Goal: Task Accomplishment & Management: Manage account settings

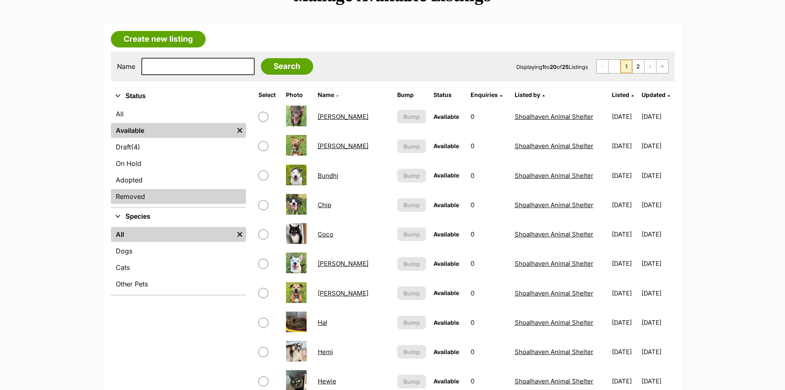
scroll to position [82, 0]
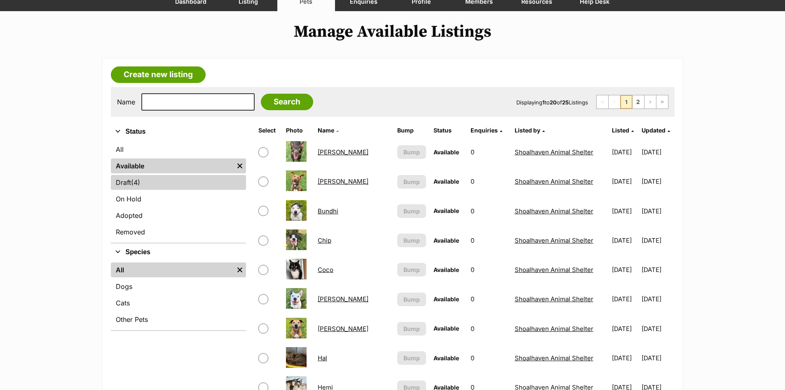
click at [163, 186] on link "Draft (4) Items" at bounding box center [178, 182] width 135 height 15
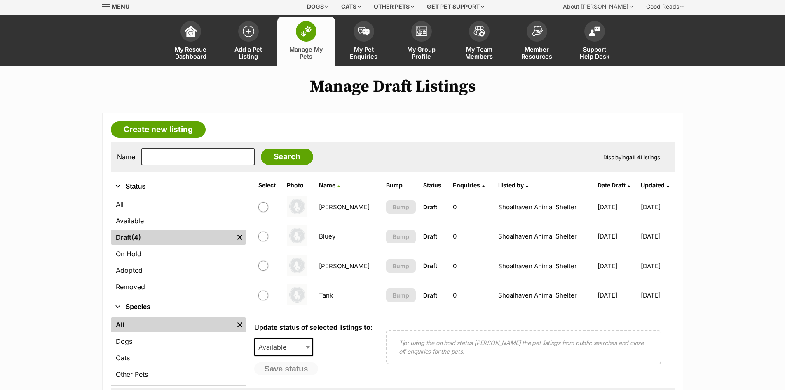
scroll to position [41, 0]
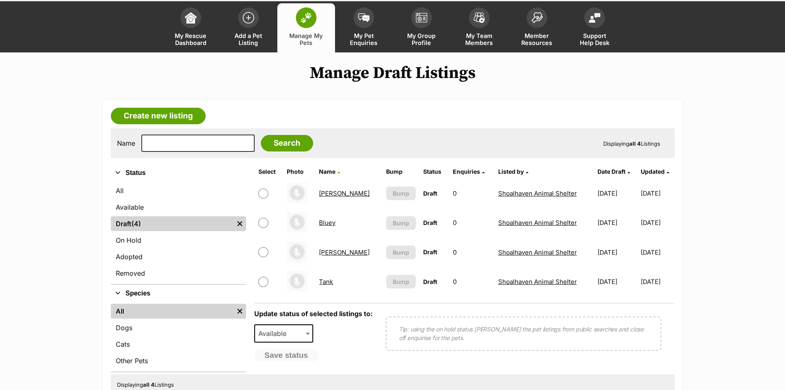
click at [332, 225] on link "Bluey" at bounding box center [327, 223] width 16 height 8
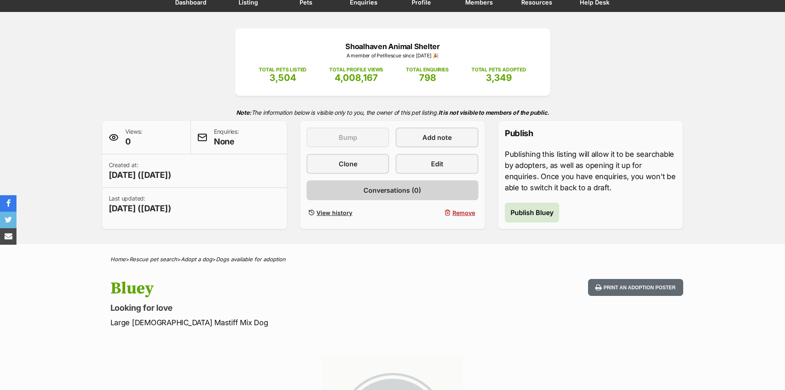
scroll to position [82, 0]
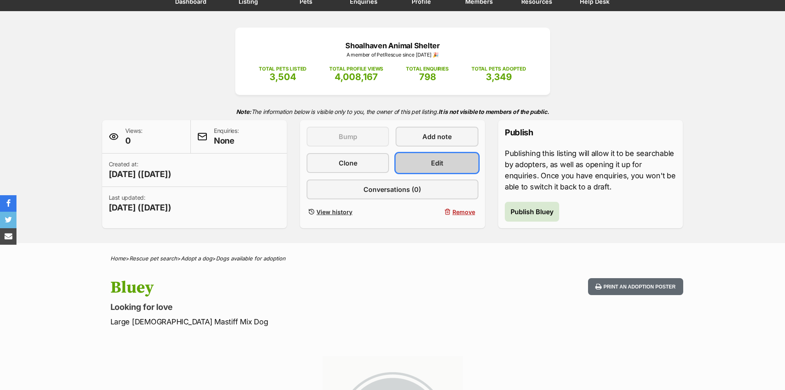
click at [450, 171] on link "Edit" at bounding box center [437, 163] width 82 height 20
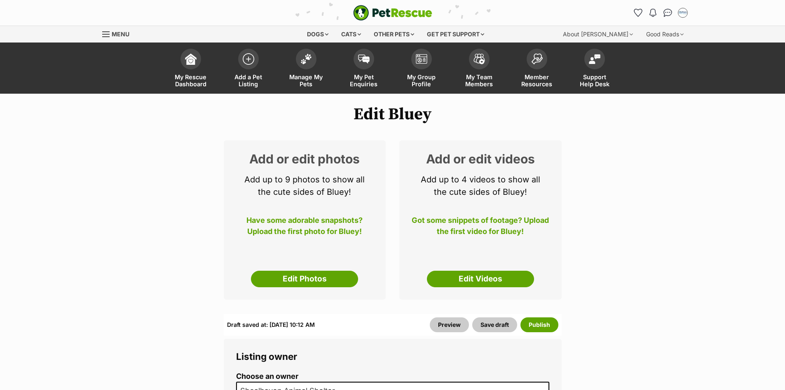
click at [325, 287] on div "Add or edit photos Add up to 9 photos to show all the cute sides of Bluey! Have…" at bounding box center [305, 219] width 162 height 159
click at [322, 280] on link "Edit Photos" at bounding box center [304, 278] width 107 height 16
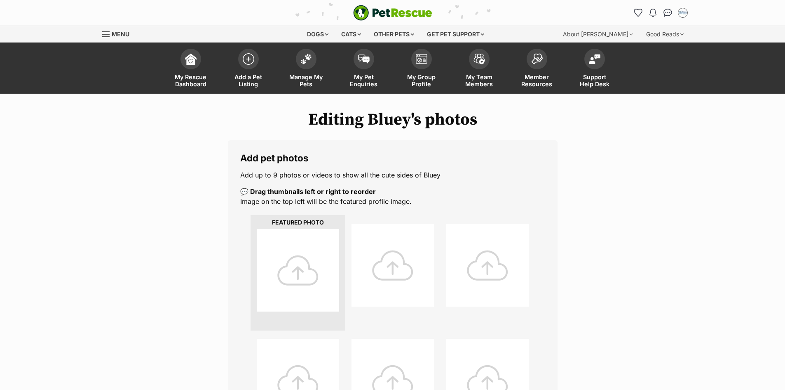
click at [306, 273] on div at bounding box center [298, 270] width 82 height 82
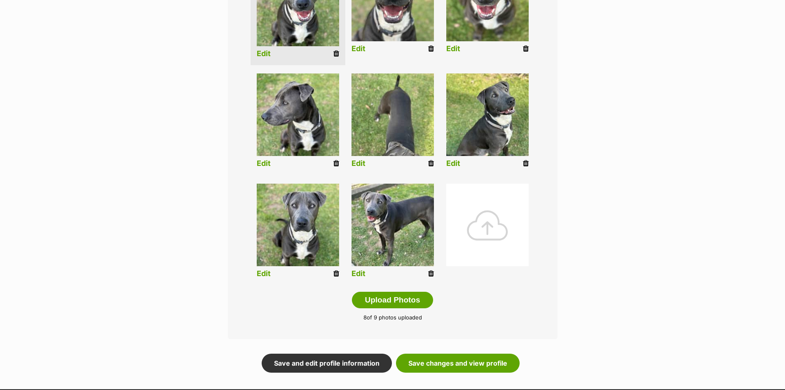
scroll to position [289, 0]
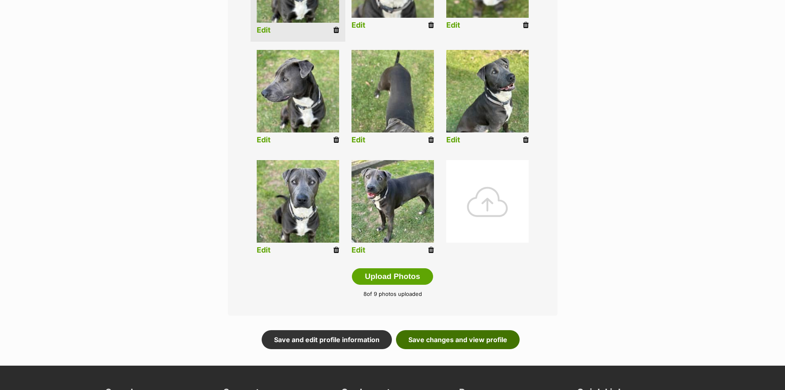
click at [508, 341] on link "Save changes and view profile" at bounding box center [458, 339] width 124 height 19
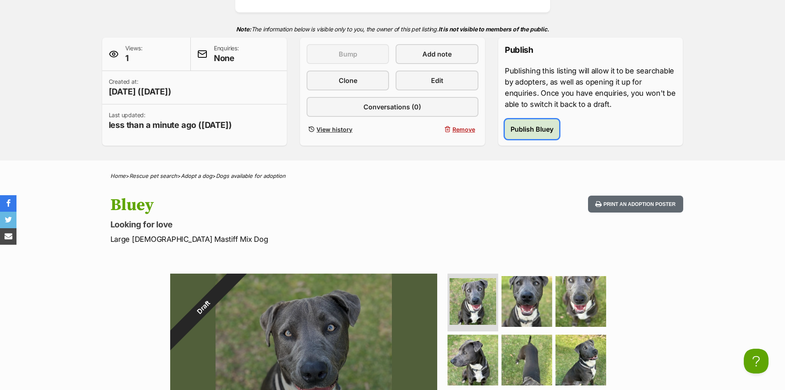
click at [531, 131] on span "Publish Bluey" at bounding box center [532, 129] width 43 height 10
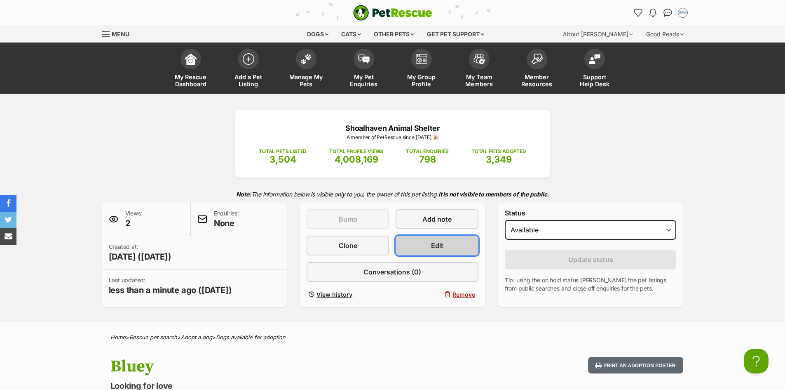
click at [450, 248] on link "Edit" at bounding box center [437, 245] width 82 height 20
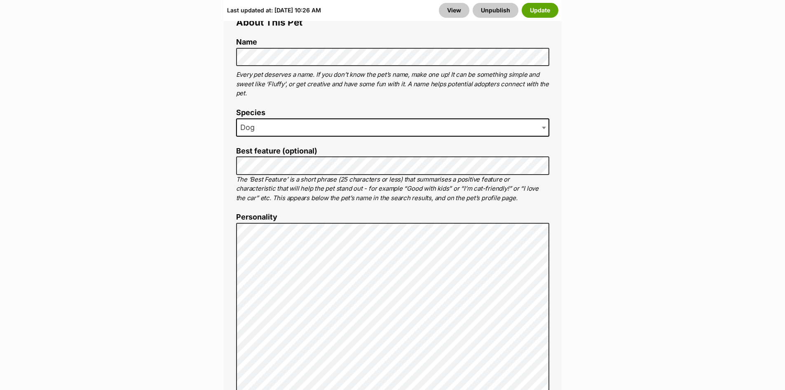
scroll to position [495, 0]
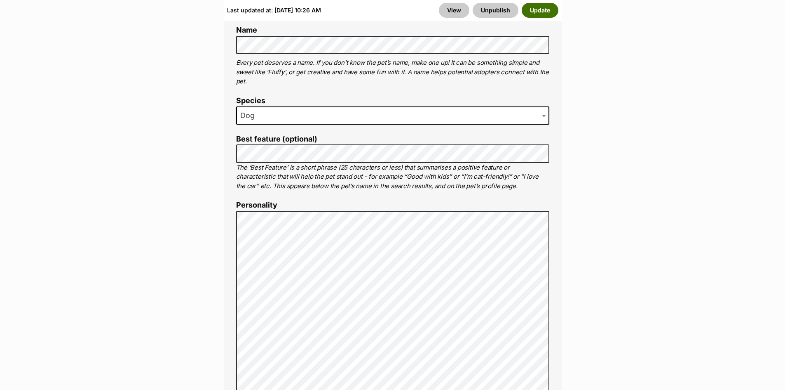
click at [548, 7] on button "Update" at bounding box center [540, 10] width 37 height 15
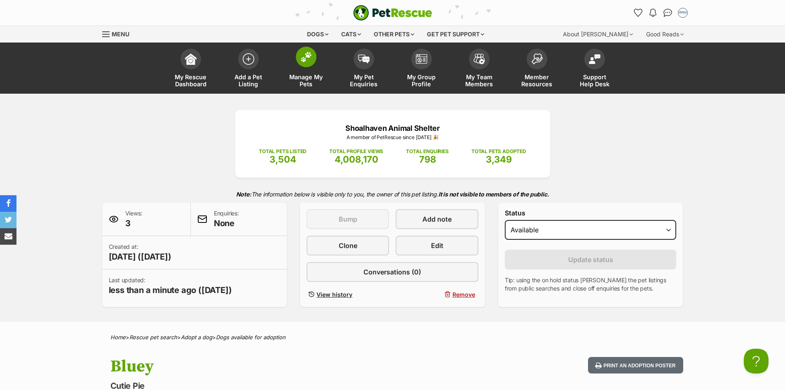
click at [306, 59] on img at bounding box center [307, 57] width 12 height 11
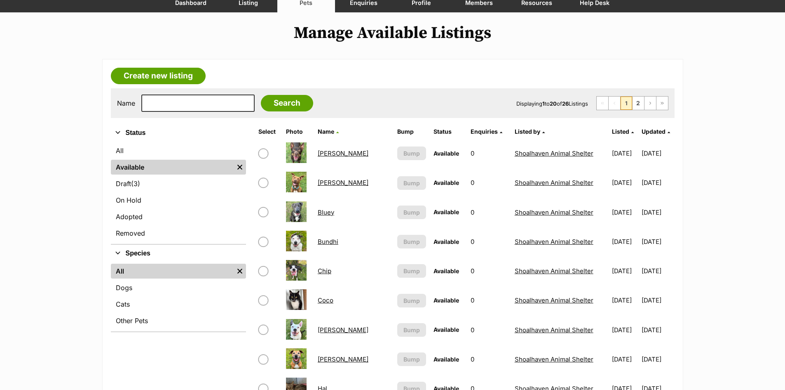
scroll to position [82, 0]
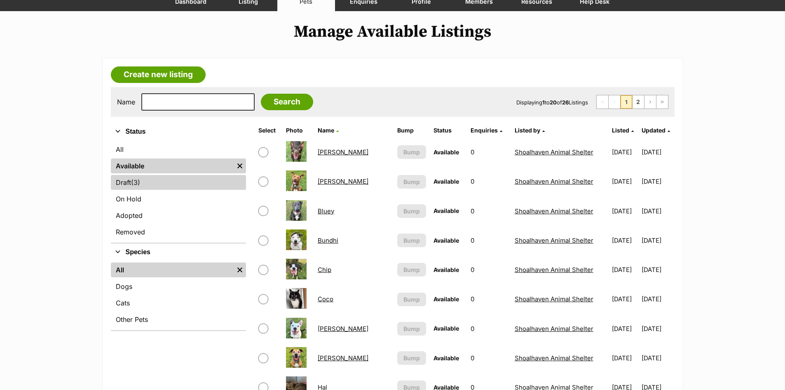
click at [192, 182] on link "Draft (3) Items" at bounding box center [178, 182] width 135 height 15
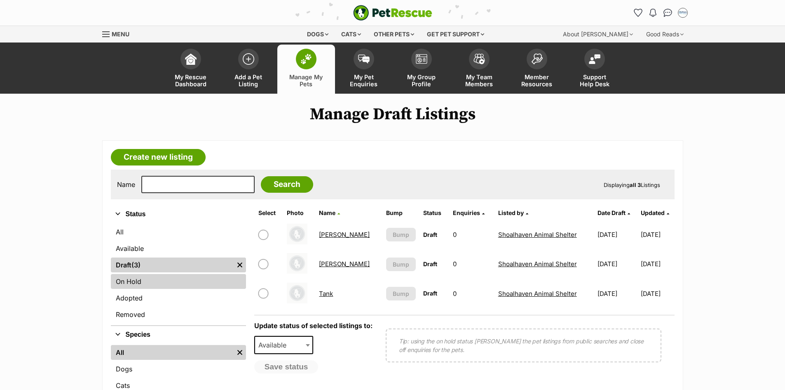
click at [164, 282] on link "On Hold" at bounding box center [178, 281] width 135 height 15
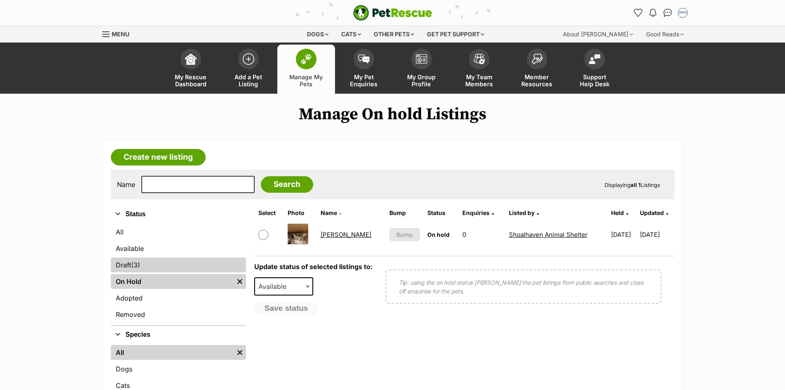
click at [153, 265] on link "Draft (3) Items" at bounding box center [178, 264] width 135 height 15
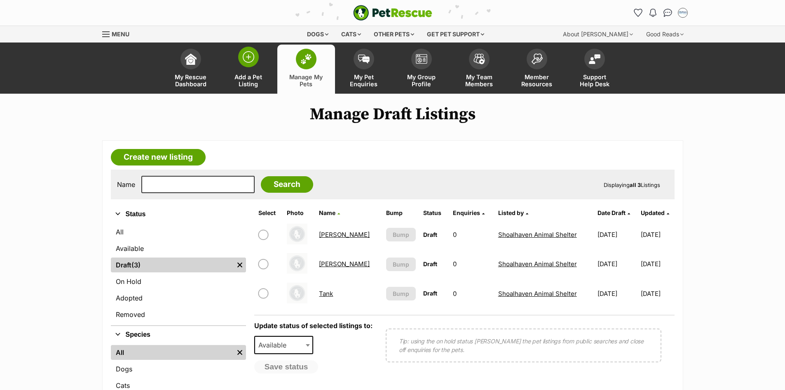
click at [246, 71] on link "Add a Pet Listing" at bounding box center [249, 69] width 58 height 49
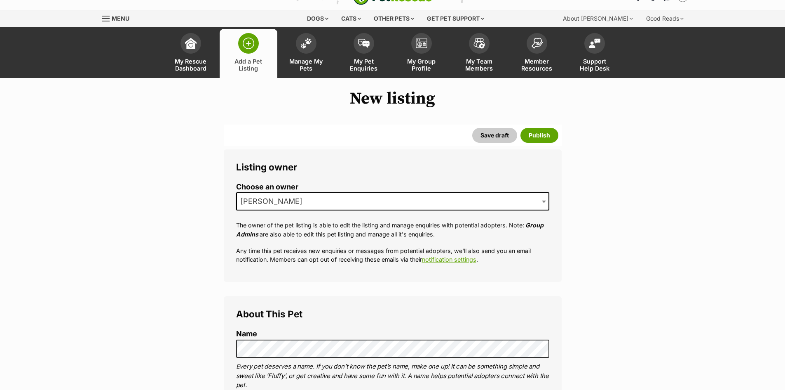
scroll to position [41, 0]
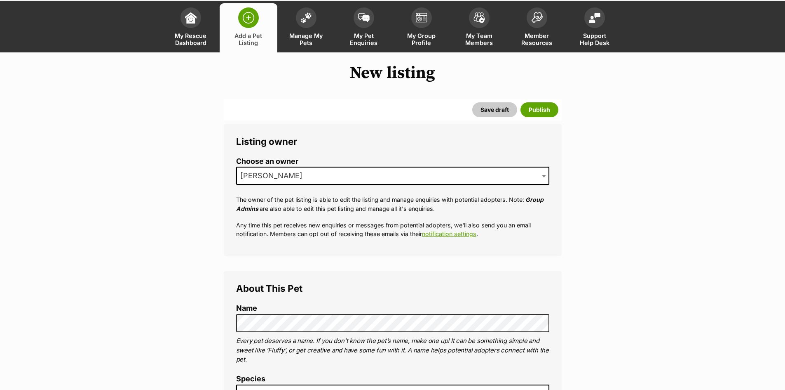
click at [383, 173] on span "[PERSON_NAME]" at bounding box center [392, 176] width 313 height 18
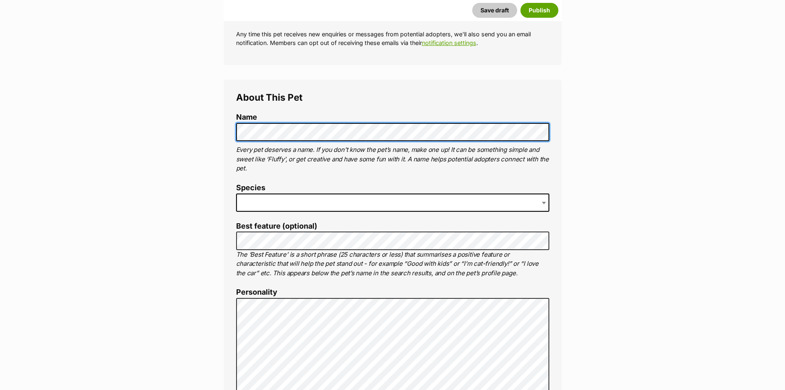
scroll to position [233, 0]
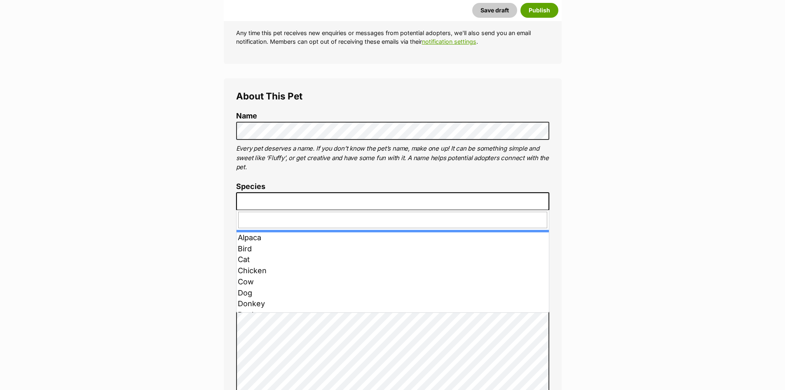
click at [311, 197] on span at bounding box center [392, 201] width 313 height 18
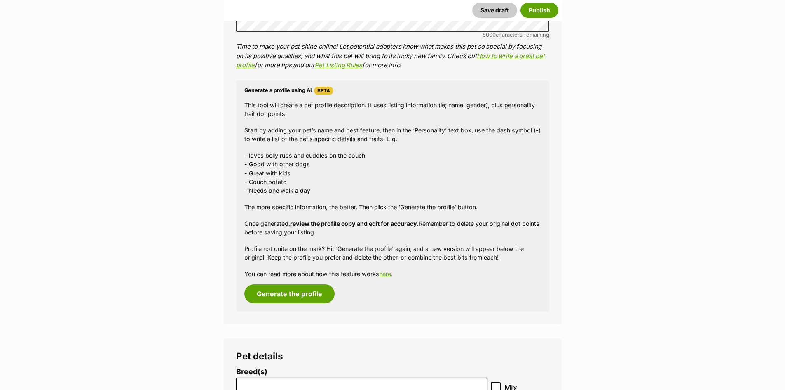
scroll to position [1058, 0]
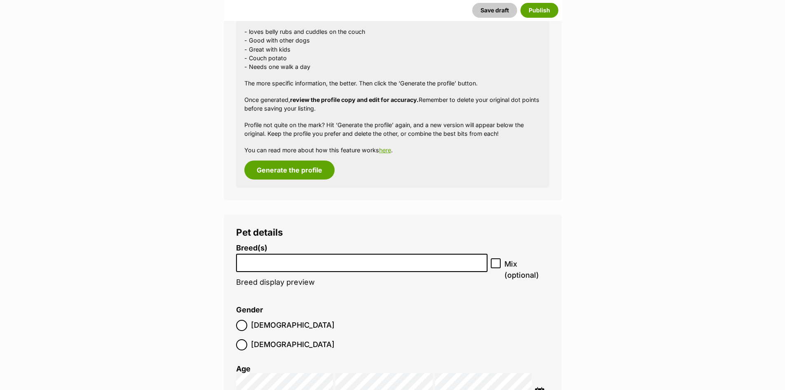
click at [319, 263] on input "search" at bounding box center [362, 260] width 246 height 9
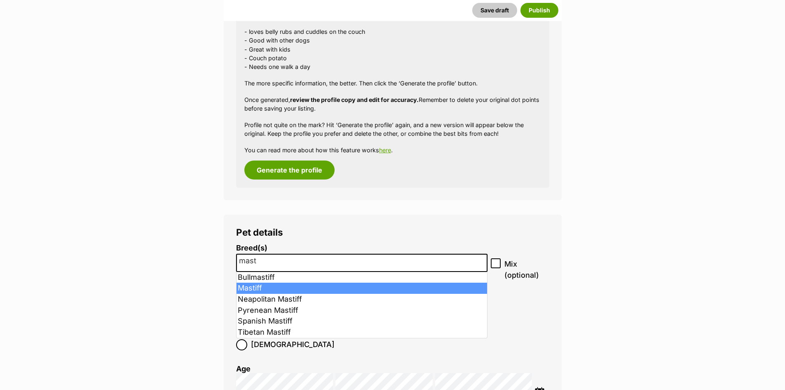
type input "mast"
select select "141"
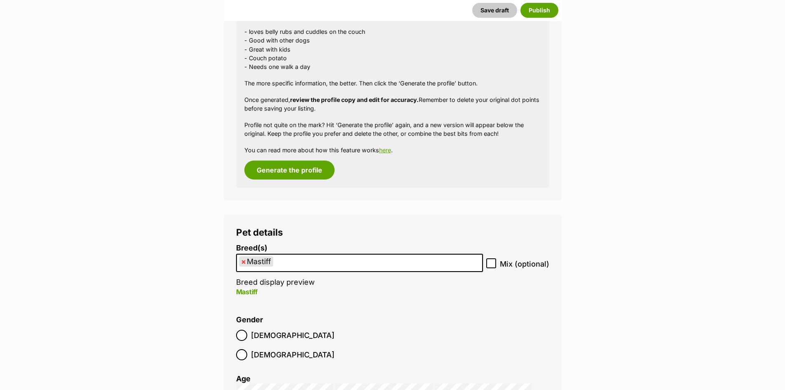
click at [491, 262] on icon at bounding box center [492, 263] width 6 height 6
click at [491, 262] on input "Mix (optional)" at bounding box center [492, 263] width 10 height 10
checkbox input "true"
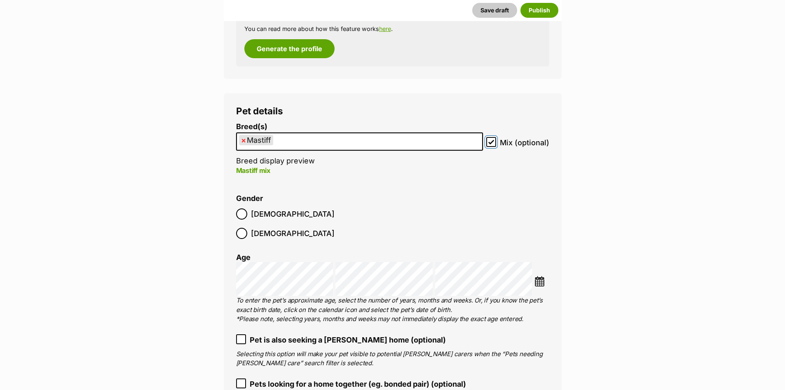
scroll to position [1182, 0]
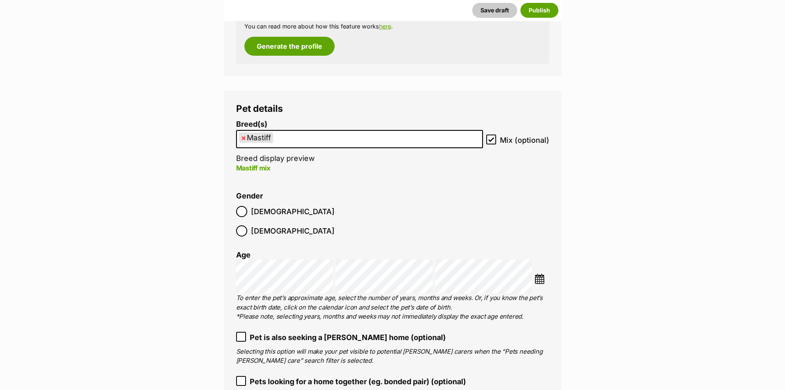
click at [536, 273] on img at bounding box center [540, 278] width 10 height 10
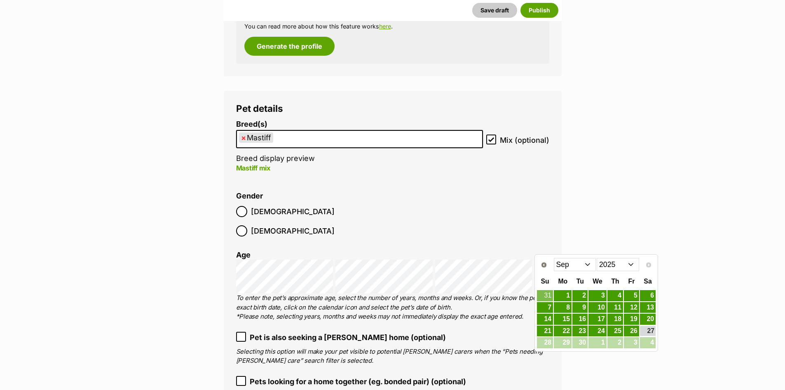
click at [632, 264] on select "2015 2016 2017 2018 2019 2020 2021 2022 2023 2024 2025" at bounding box center [618, 264] width 42 height 13
click at [587, 263] on select "Jan Feb Mar Apr May Jun Jul Aug Sep Oct Nov Dec" at bounding box center [575, 264] width 42 height 13
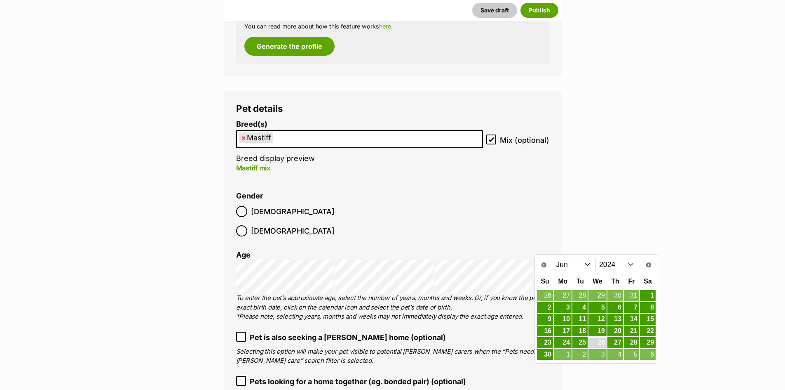
click at [594, 344] on link "26" at bounding box center [598, 342] width 18 height 10
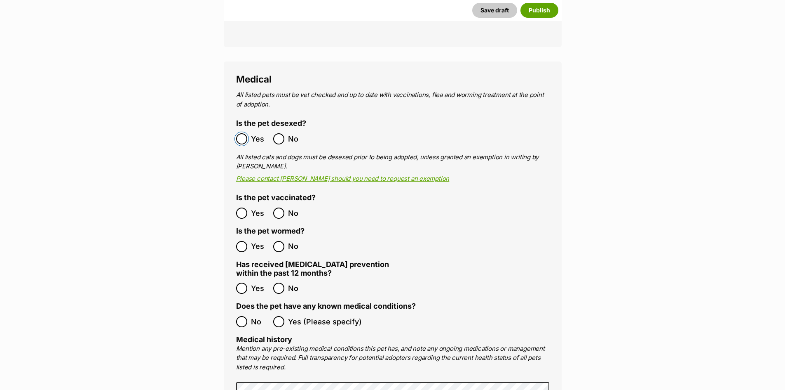
scroll to position [1594, 0]
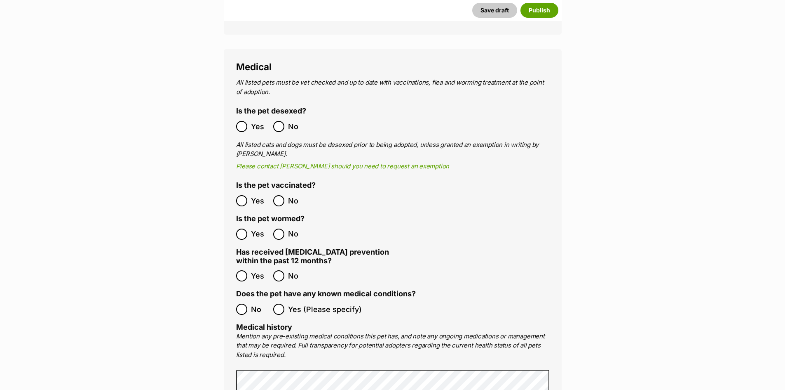
click at [249, 303] on label "No" at bounding box center [252, 308] width 33 height 11
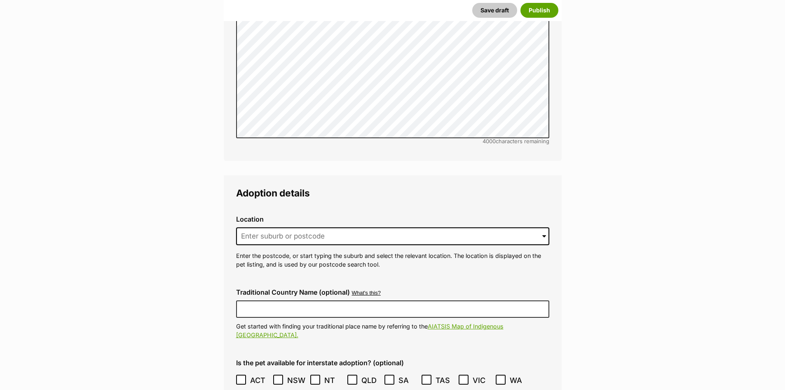
scroll to position [2006, 0]
click at [348, 227] on input at bounding box center [392, 236] width 313 height 18
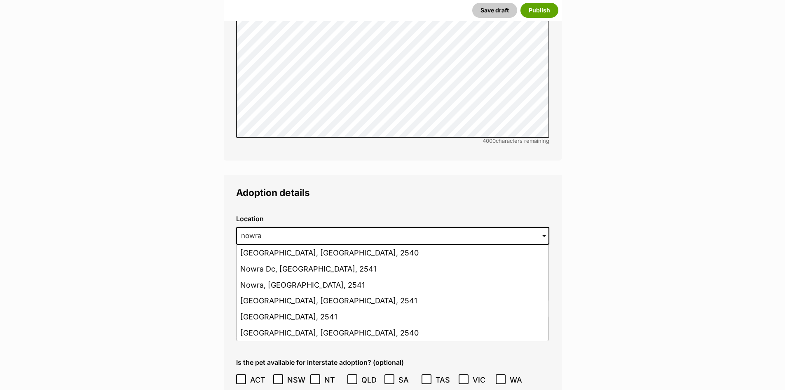
click at [350, 277] on li "Nowra, New South Wales, 2541" at bounding box center [393, 285] width 312 height 16
type input "Nowra, New South Wales, 2541"
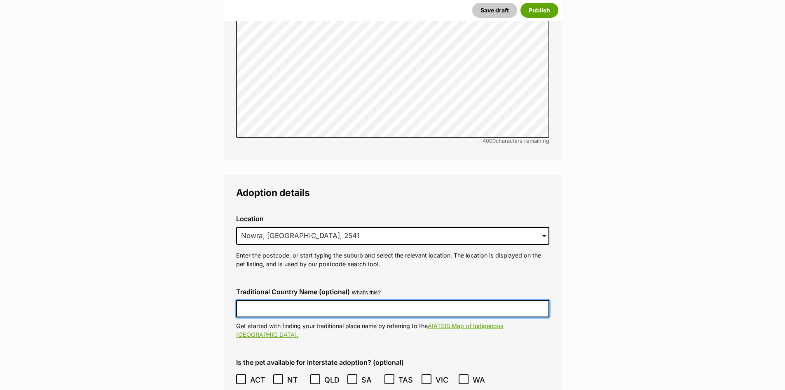
click at [313, 300] on input "Traditional Country Name (optional)" at bounding box center [392, 308] width 313 height 17
type input "T"
type input "Yuin"
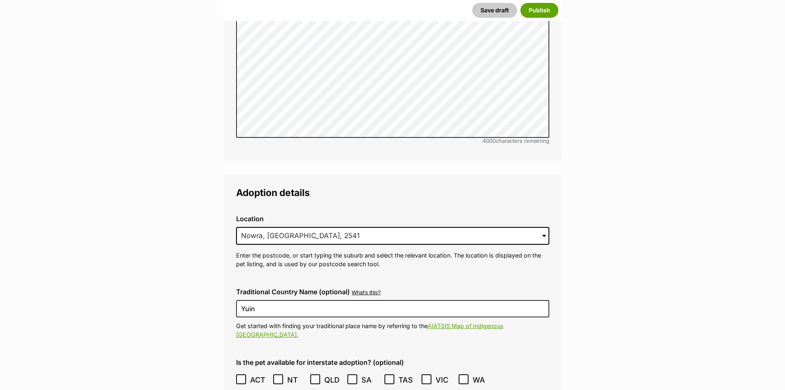
click at [240, 376] on icon at bounding box center [241, 379] width 6 height 6
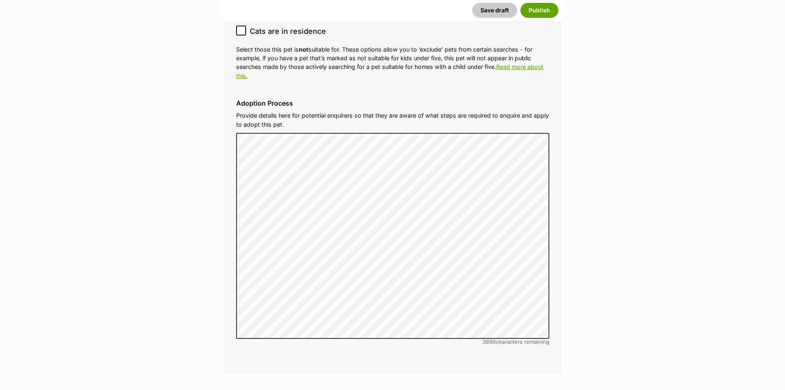
scroll to position [2707, 0]
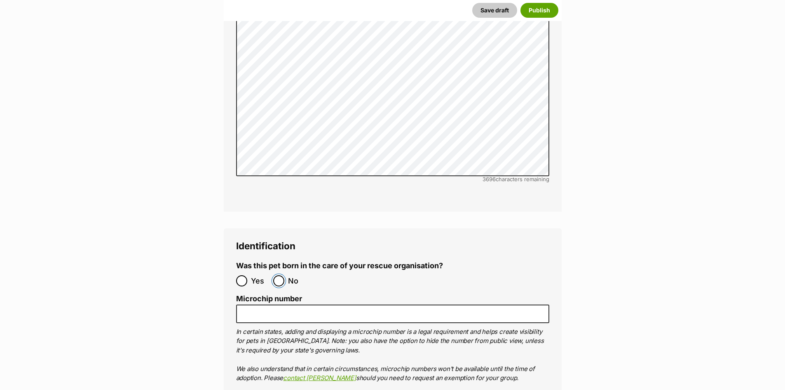
click at [281, 275] on input "No" at bounding box center [278, 280] width 11 height 11
radio input "true"
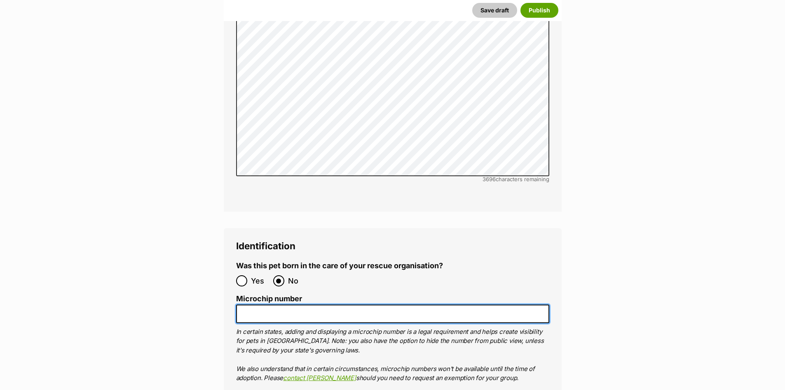
click at [291, 304] on input "Microchip number" at bounding box center [392, 313] width 313 height 19
paste input "900164002320896"
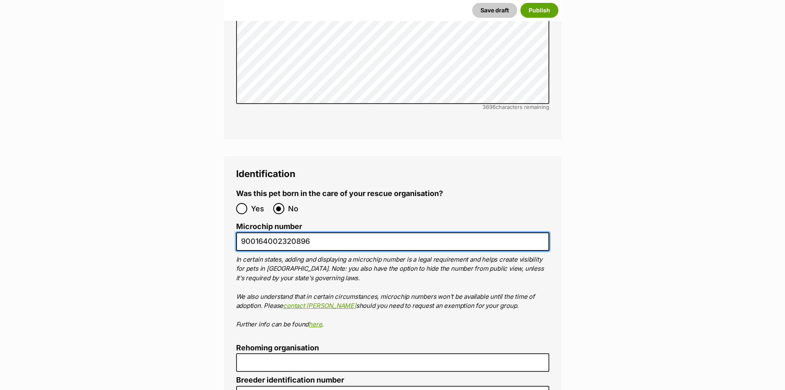
scroll to position [2913, 0]
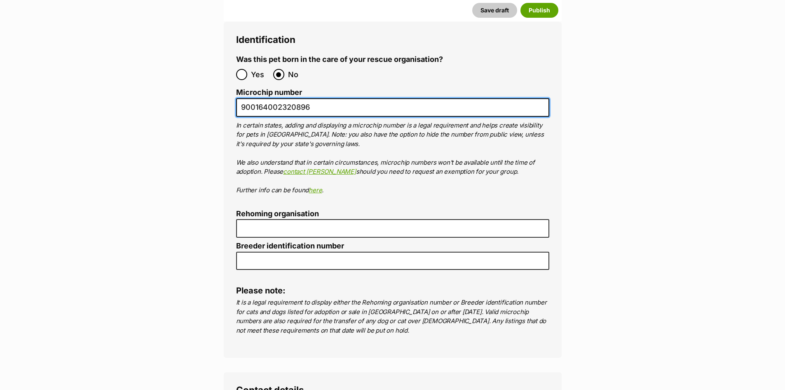
type input "900164002320896"
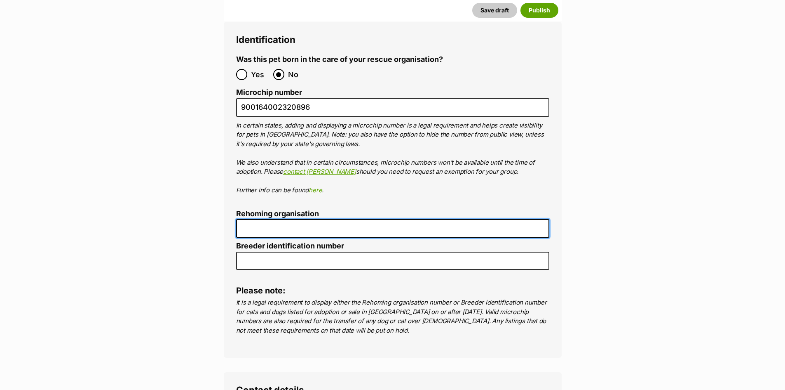
click at [311, 219] on input "Rehoming organisation" at bounding box center [392, 228] width 313 height 19
type input "R251000194"
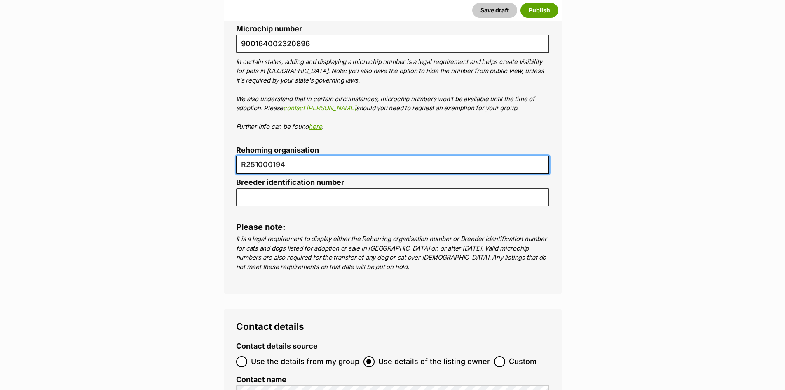
scroll to position [3078, 0]
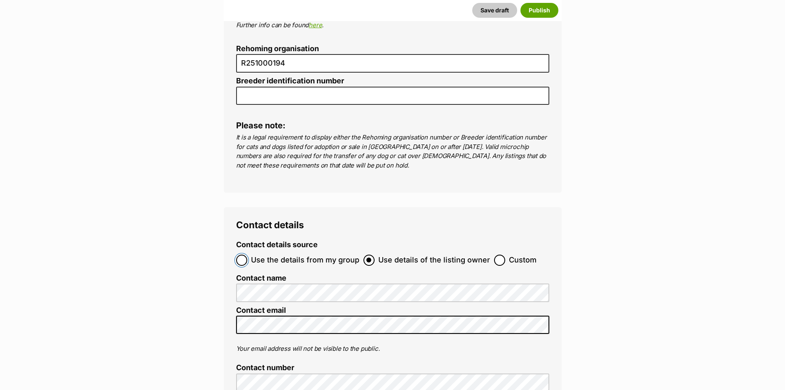
click at [247, 254] on input "Use the details from my group" at bounding box center [241, 259] width 11 height 11
radio input "true"
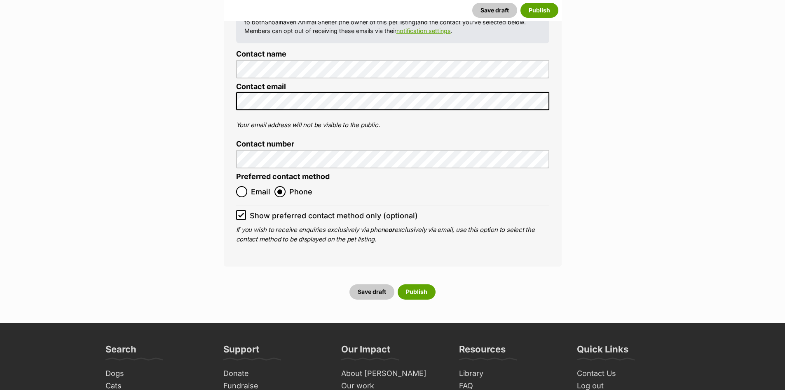
scroll to position [3367, 0]
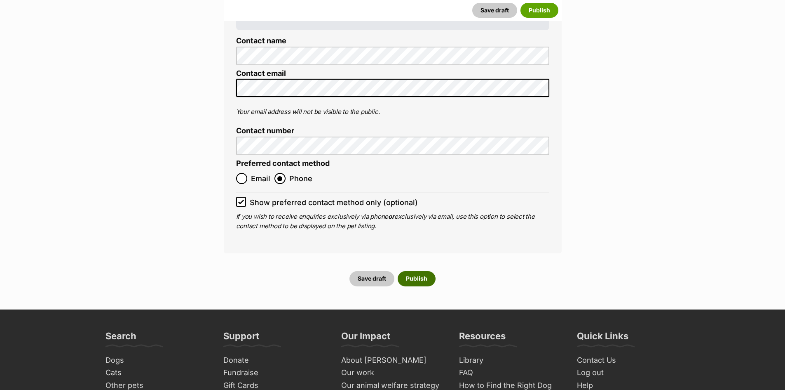
click at [426, 271] on button "Publish" at bounding box center [417, 278] width 38 height 15
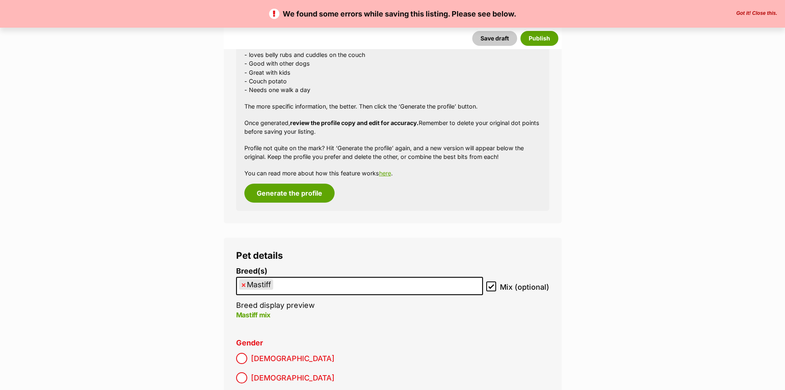
scroll to position [1237, 0]
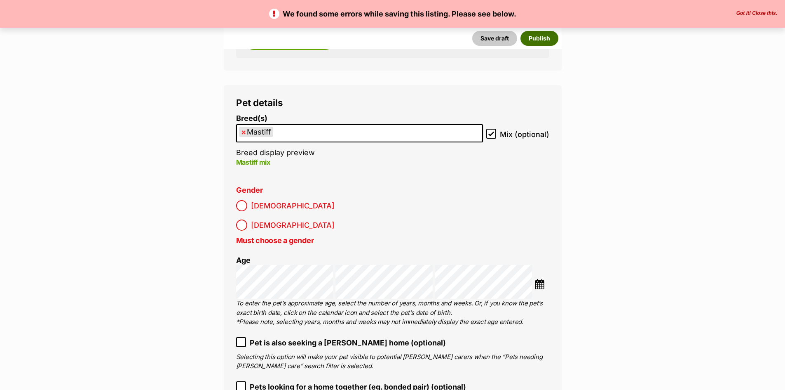
click at [545, 39] on button "Publish" at bounding box center [540, 38] width 38 height 15
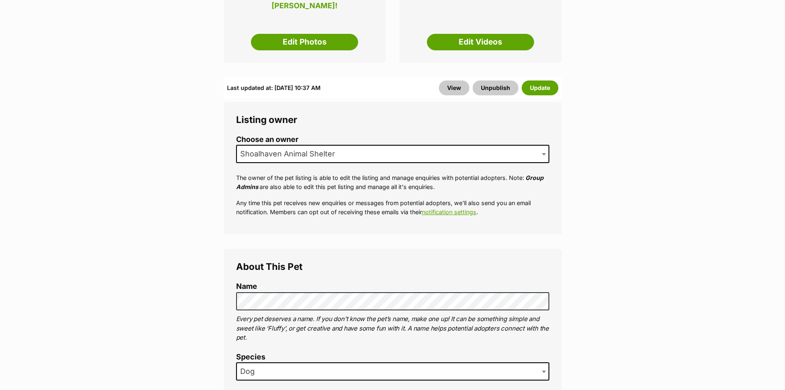
scroll to position [247, 0]
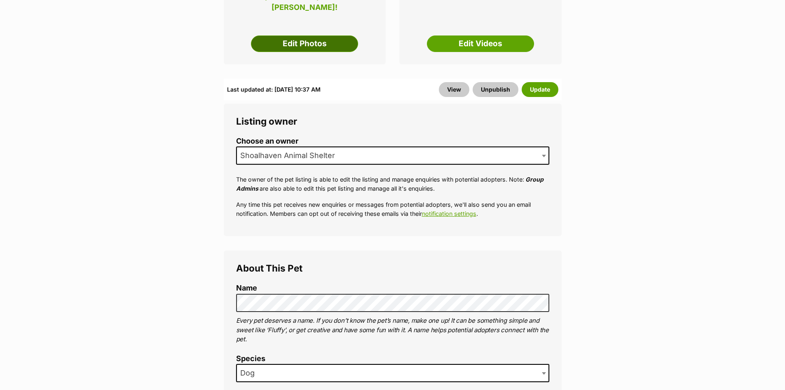
click at [317, 35] on link "Edit Photos" at bounding box center [304, 43] width 107 height 16
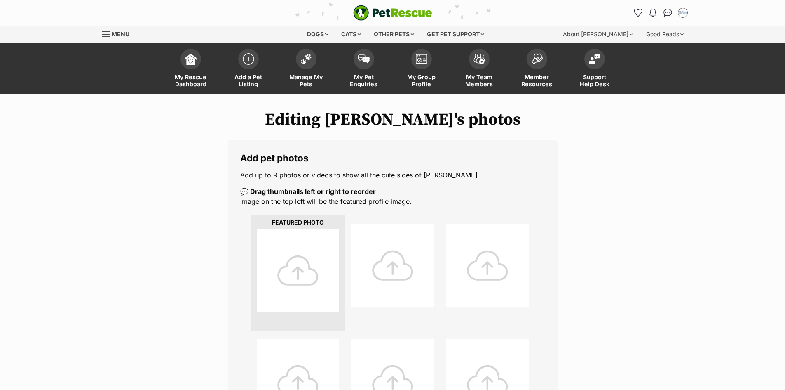
click at [285, 254] on div at bounding box center [298, 270] width 82 height 82
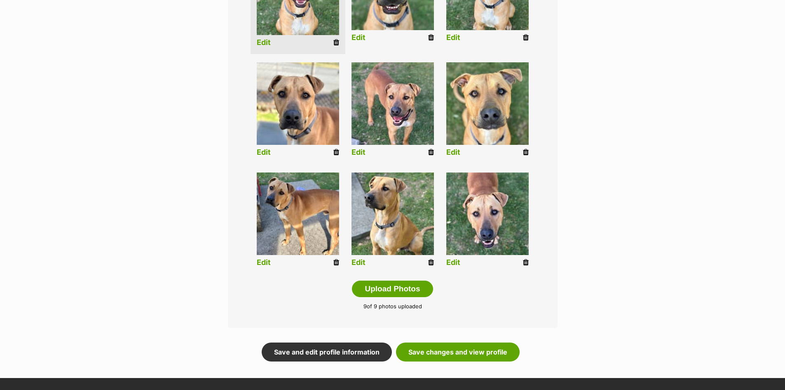
scroll to position [289, 0]
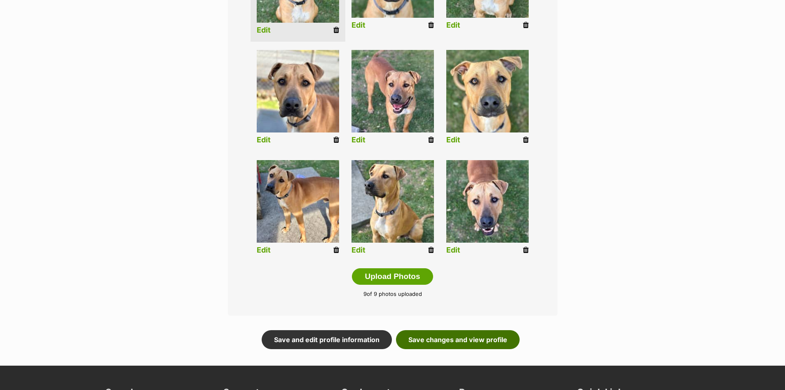
click at [488, 344] on link "Save changes and view profile" at bounding box center [458, 339] width 124 height 19
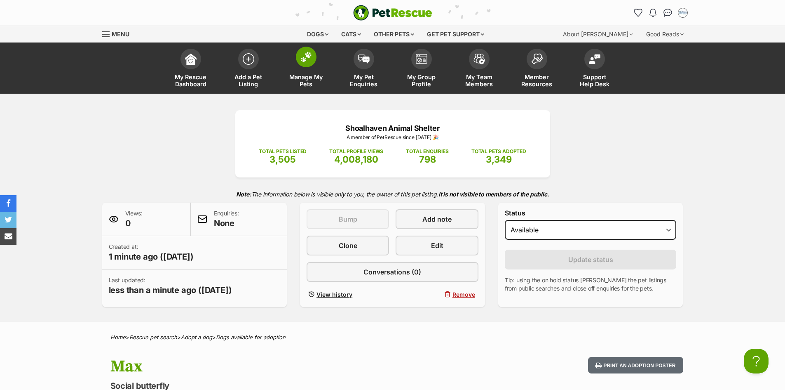
click at [306, 59] on img at bounding box center [307, 57] width 12 height 11
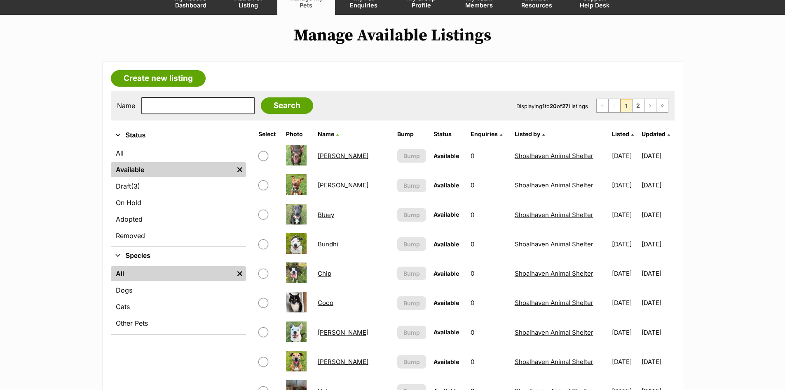
scroll to position [82, 0]
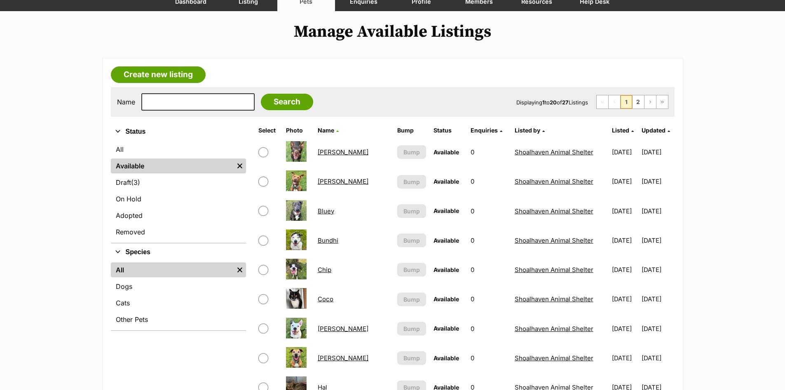
click at [325, 212] on link "Bluey" at bounding box center [326, 211] width 16 height 8
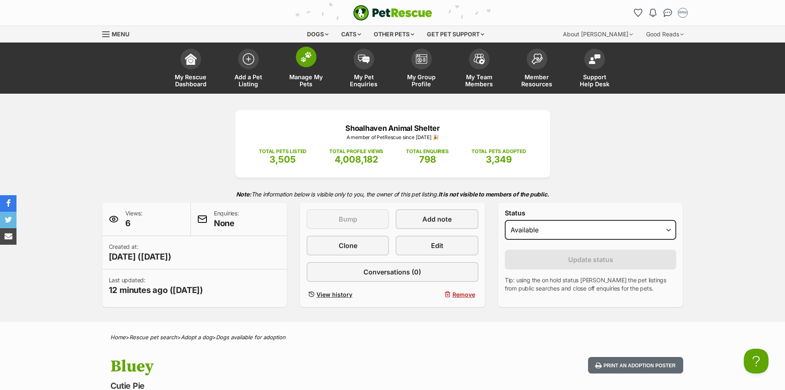
click at [306, 61] on img at bounding box center [307, 57] width 12 height 11
